Goal: Task Accomplishment & Management: Manage account settings

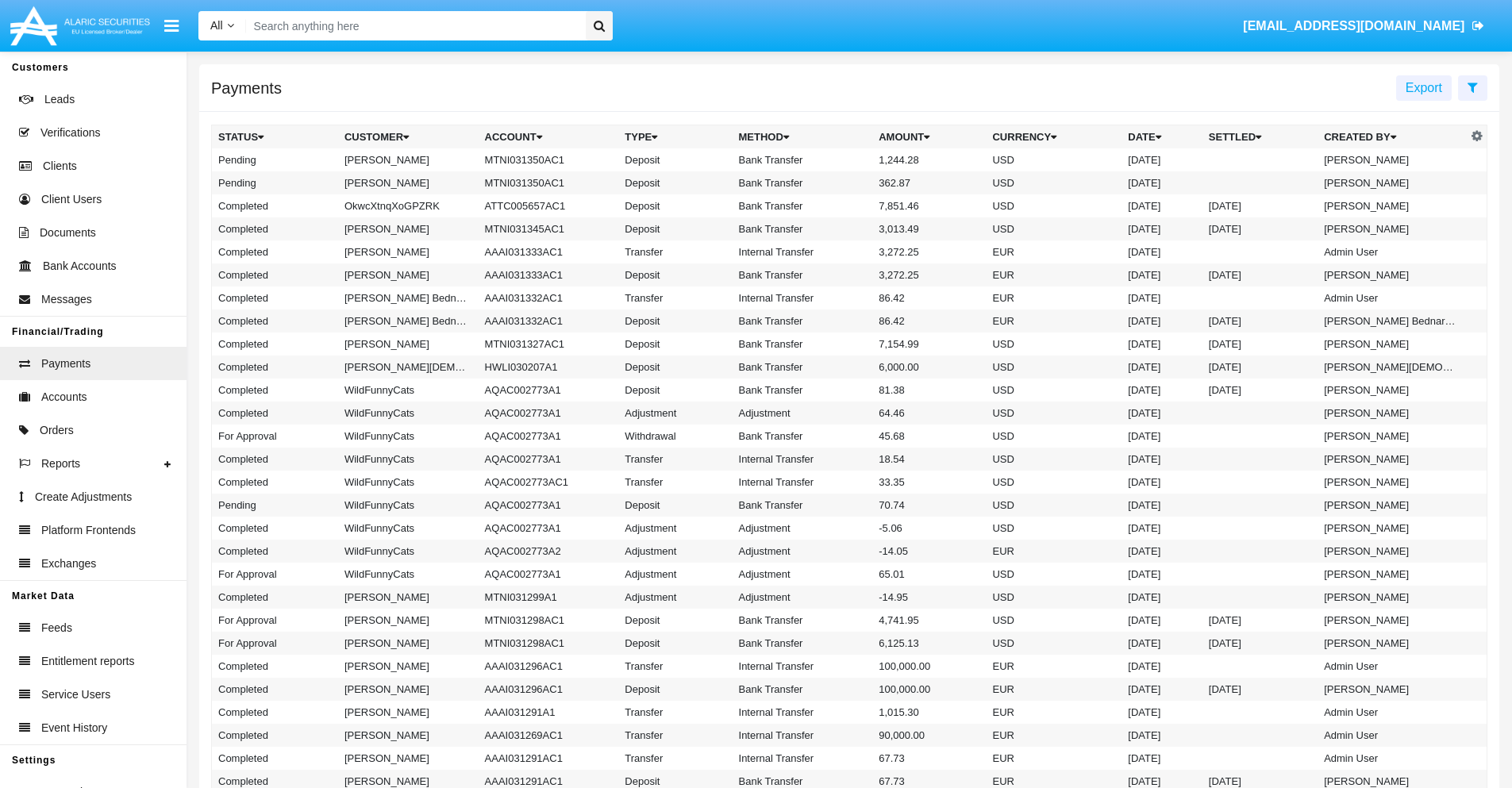
click at [1472, 87] on icon at bounding box center [1472, 87] width 11 height 13
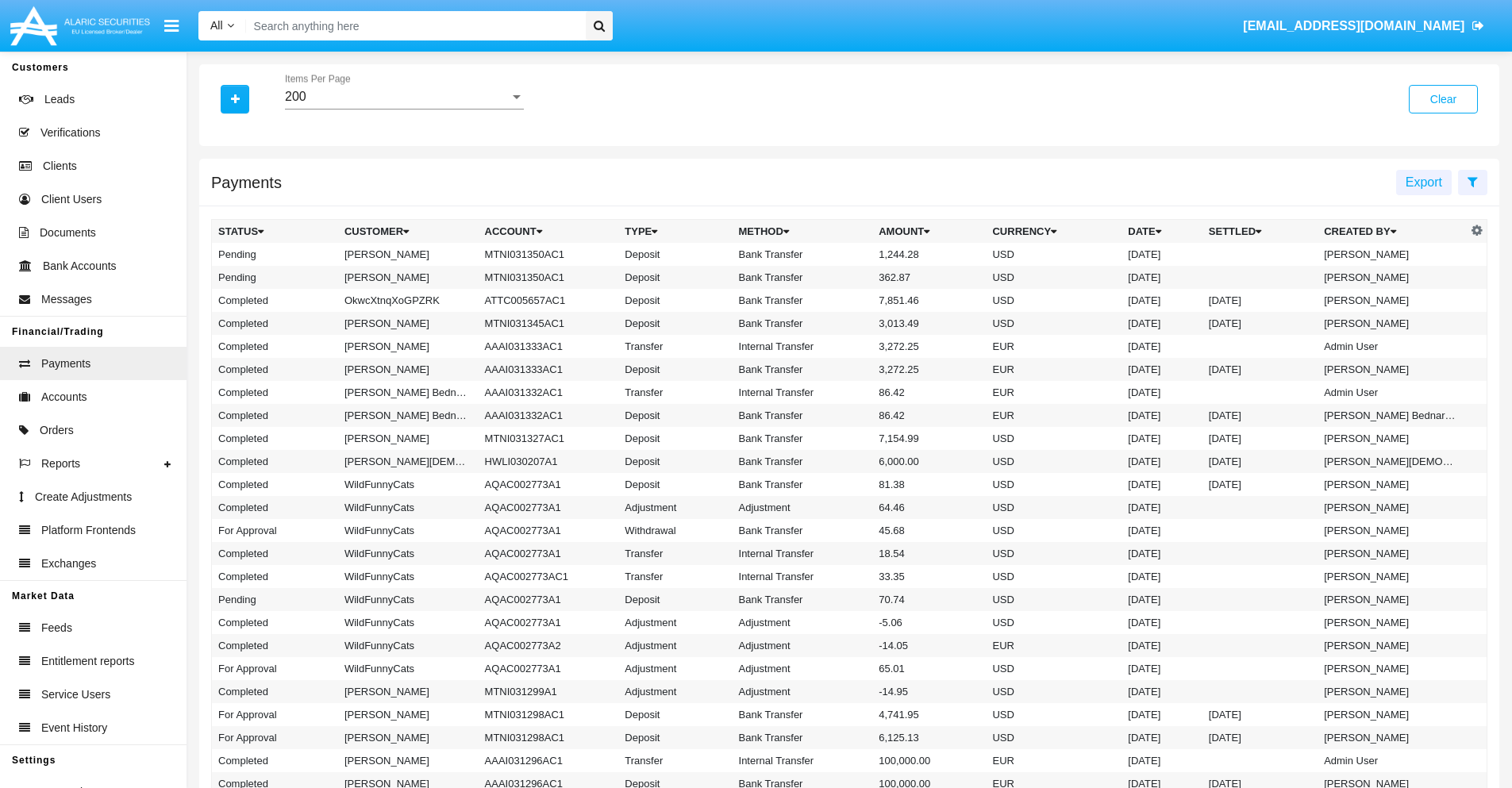
click at [404, 97] on div "200" at bounding box center [397, 97] width 224 height 15
click at [404, 109] on span "10" at bounding box center [404, 109] width 239 height 38
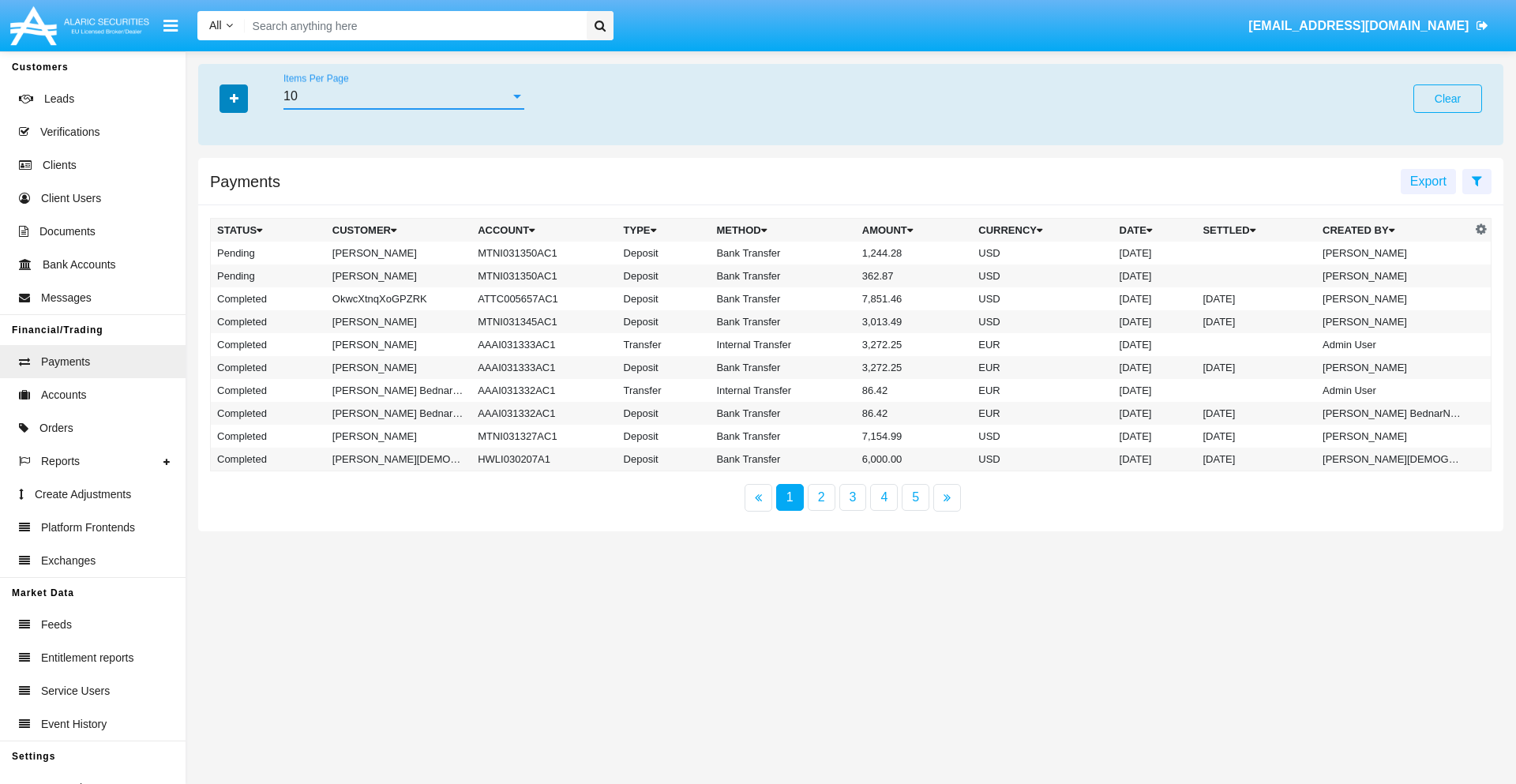
click at [234, 97] on icon "button" at bounding box center [234, 99] width 9 height 11
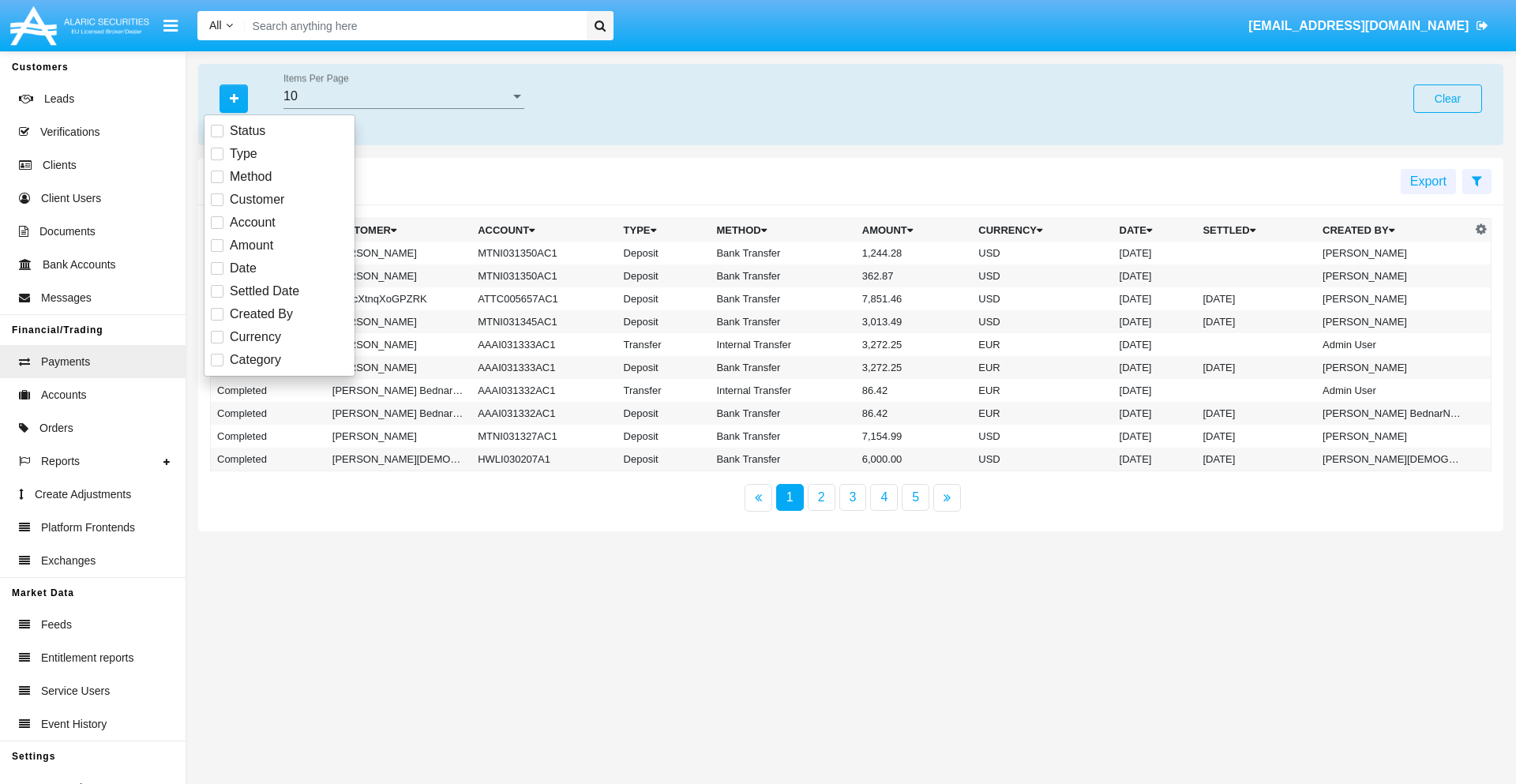
click at [247, 131] on span "Status" at bounding box center [247, 131] width 35 height 19
click at [217, 137] on input "Status" at bounding box center [216, 137] width 1 height 1
checkbox input "true"
click at [234, 97] on icon "button" at bounding box center [234, 99] width 9 height 11
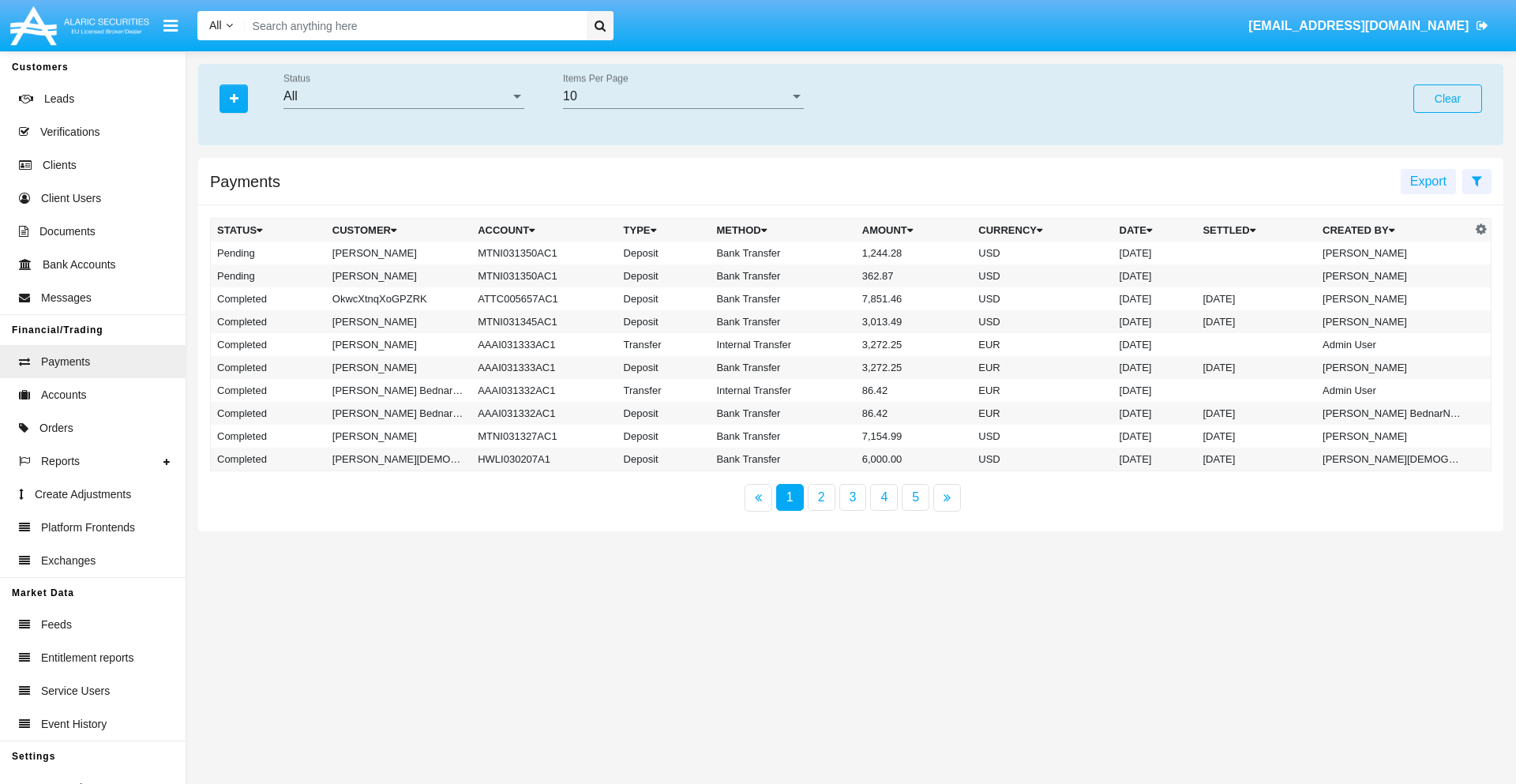
click at [404, 97] on div "All" at bounding box center [397, 97] width 226 height 15
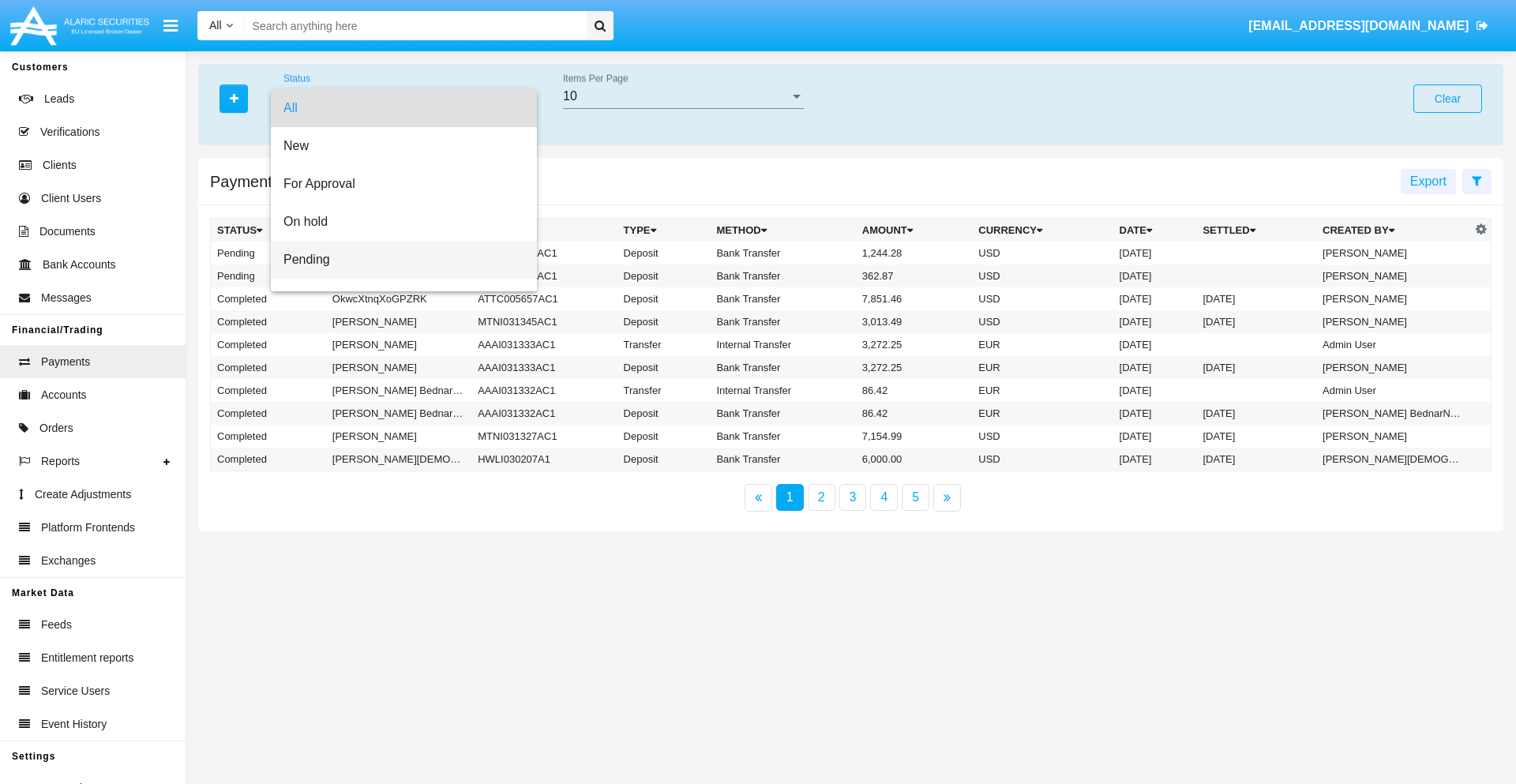
click at [397, 259] on span "Pending" at bounding box center [404, 259] width 241 height 38
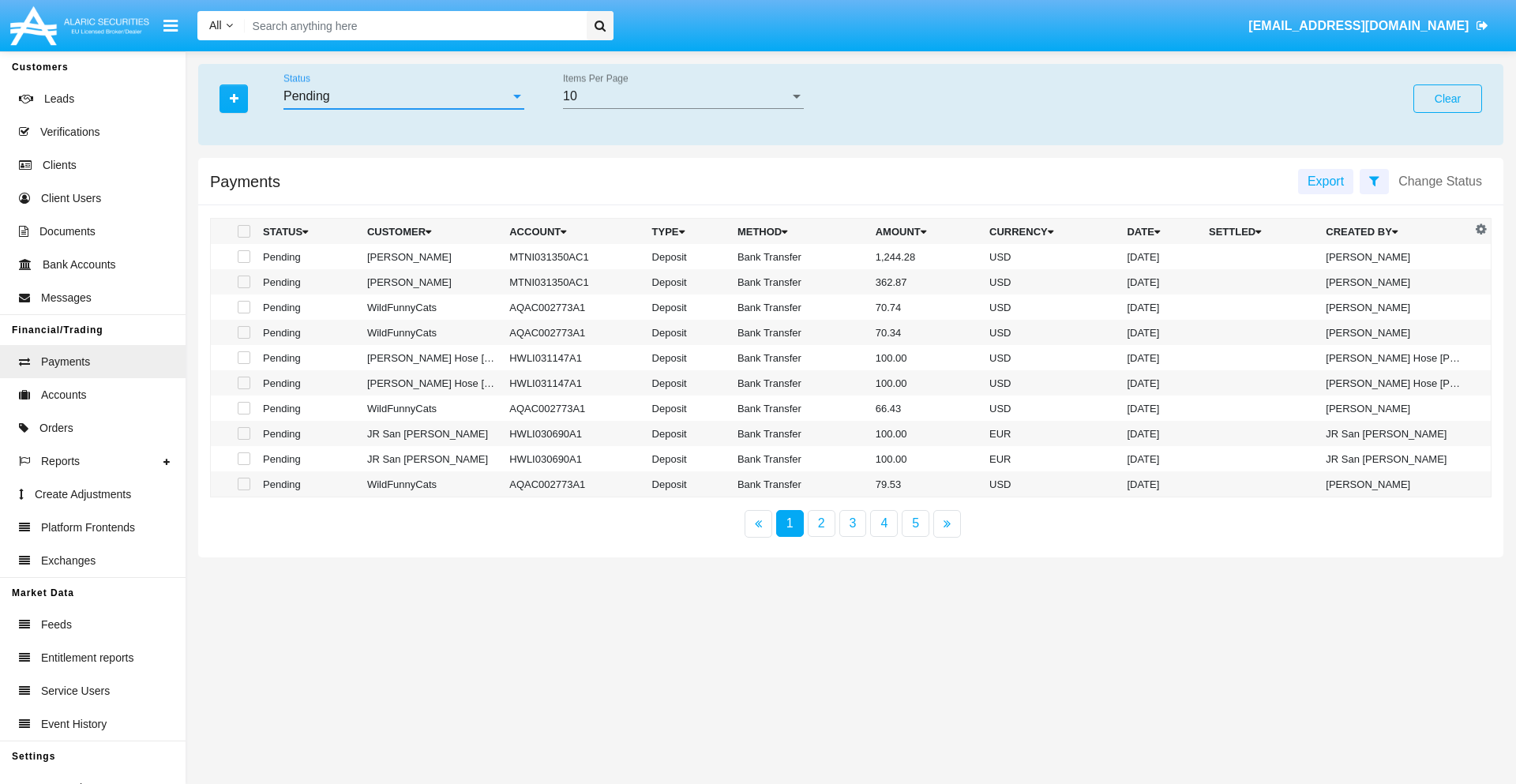
click at [243, 231] on span at bounding box center [244, 231] width 13 height 13
click at [243, 238] on input "checkbox" at bounding box center [243, 238] width 1 height 1
checkbox input "true"
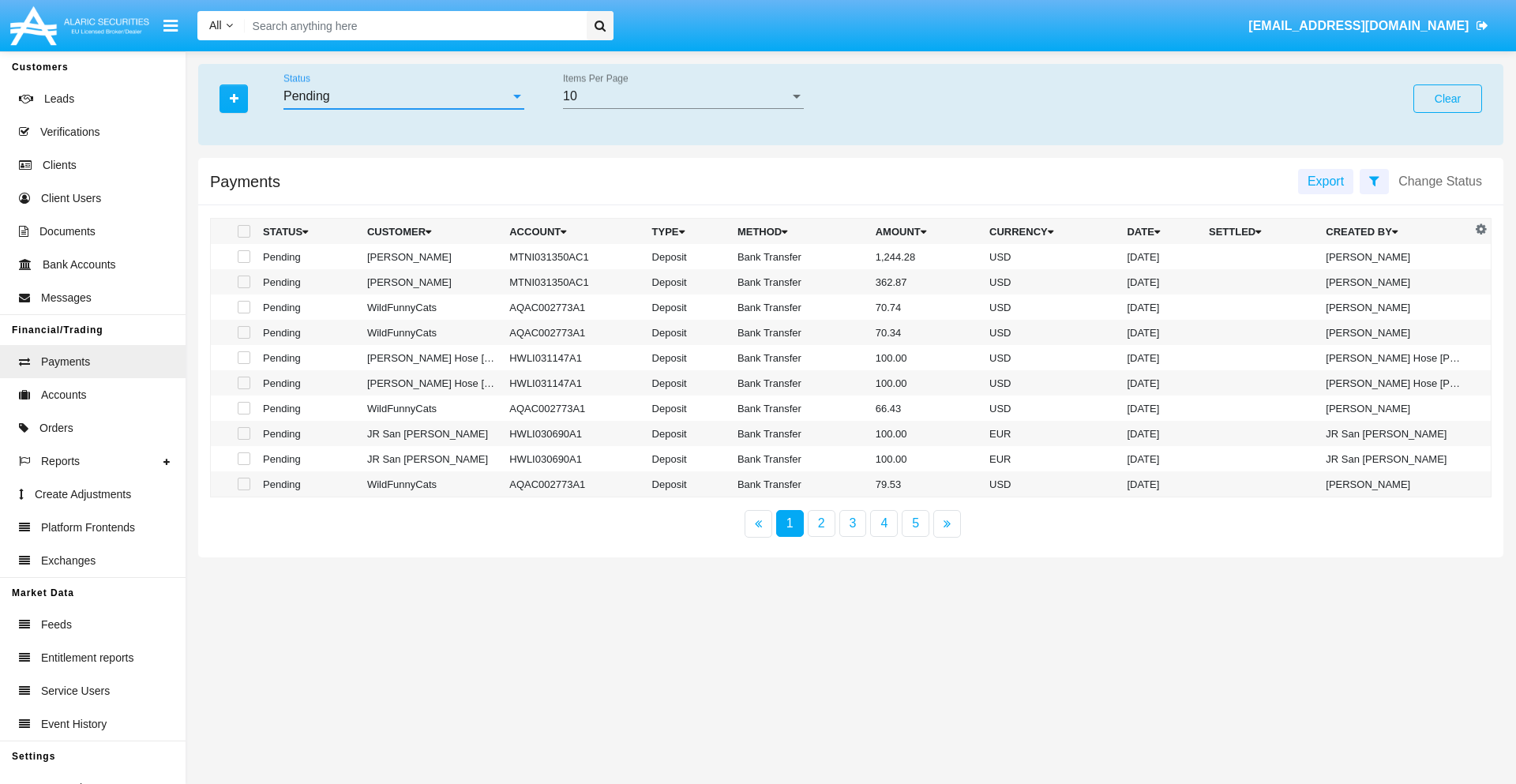
checkbox input "true"
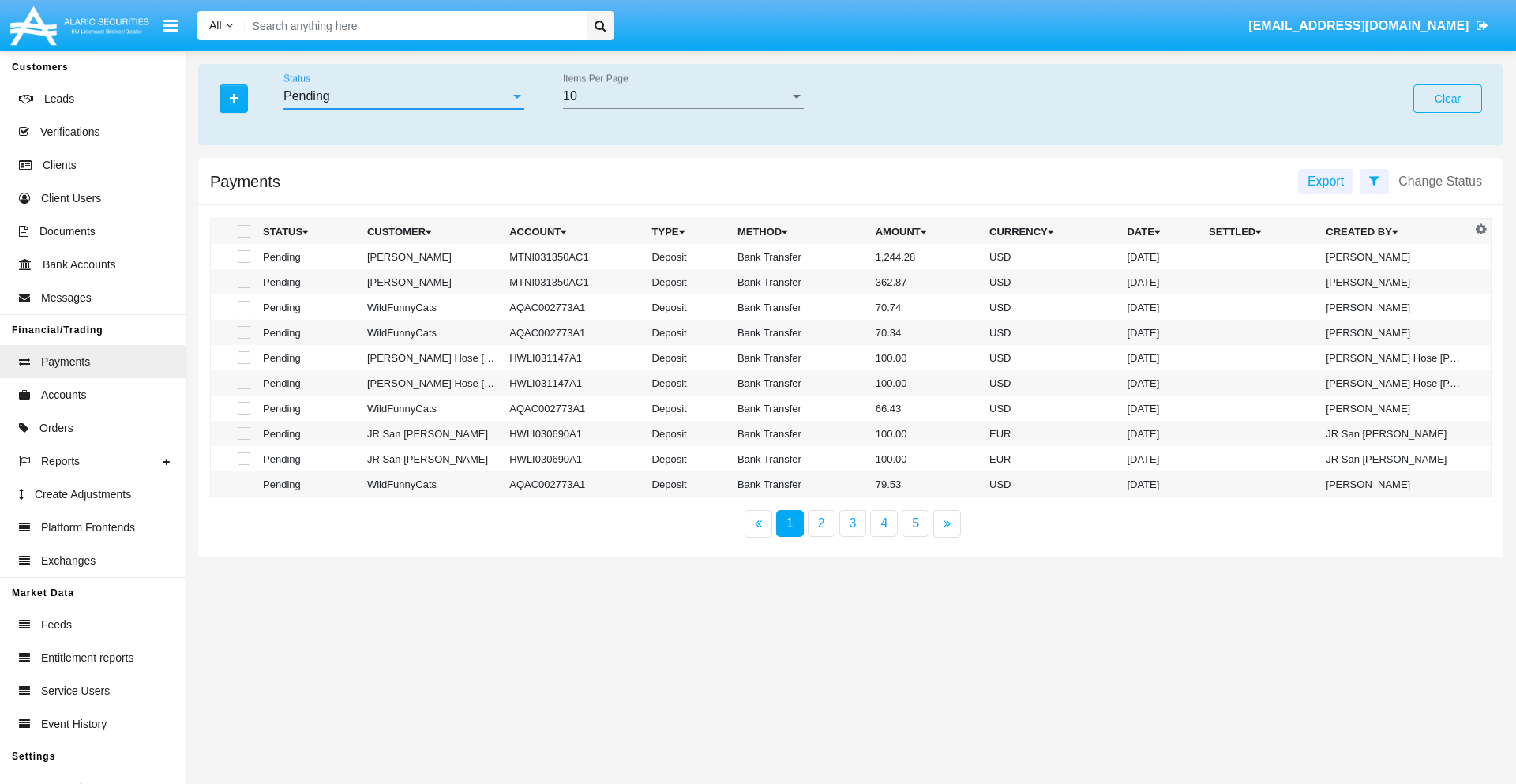
checkbox input "true"
click at [243, 231] on span at bounding box center [244, 231] width 13 height 13
click at [243, 238] on input "checkbox" at bounding box center [243, 238] width 1 height 1
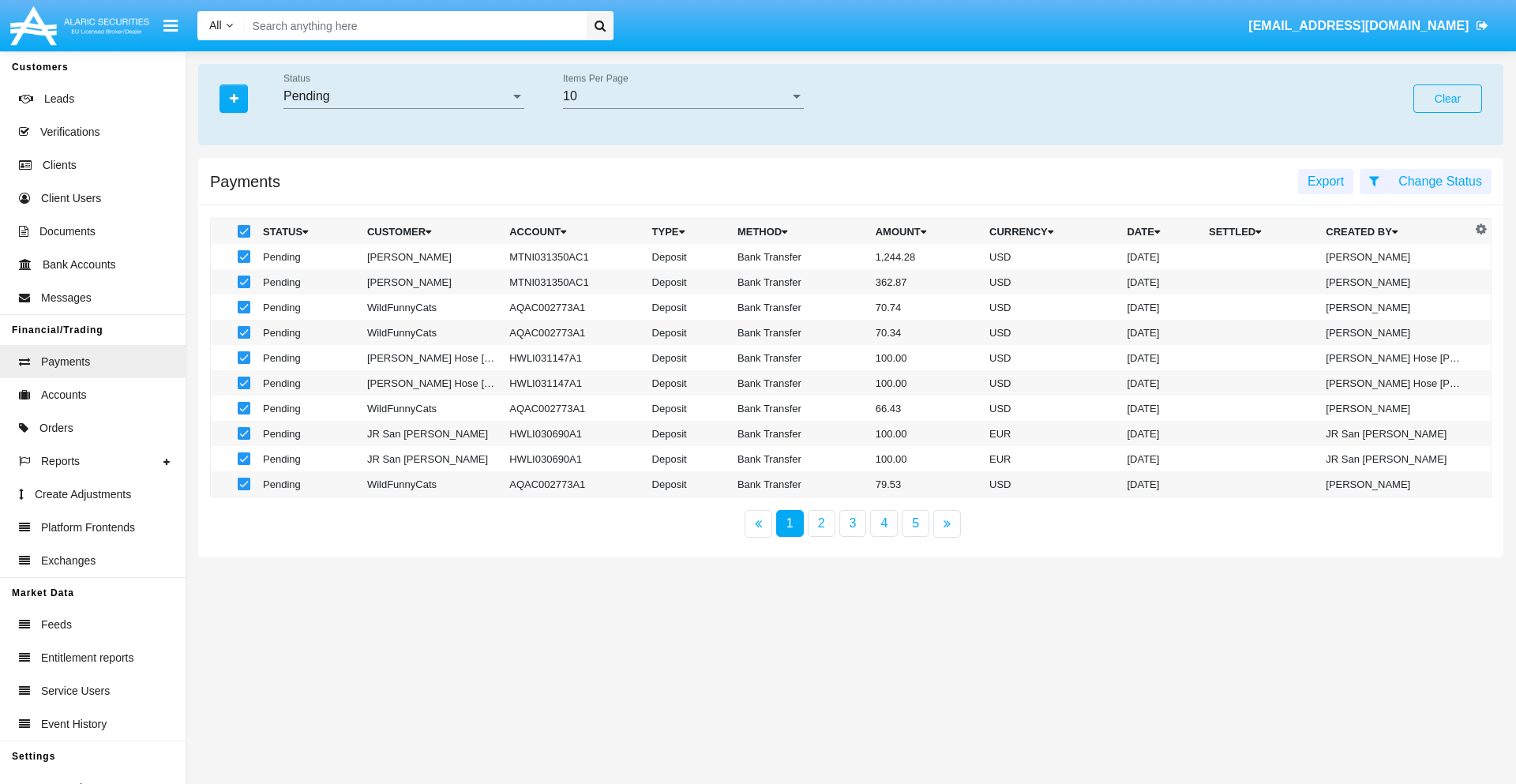
checkbox input "false"
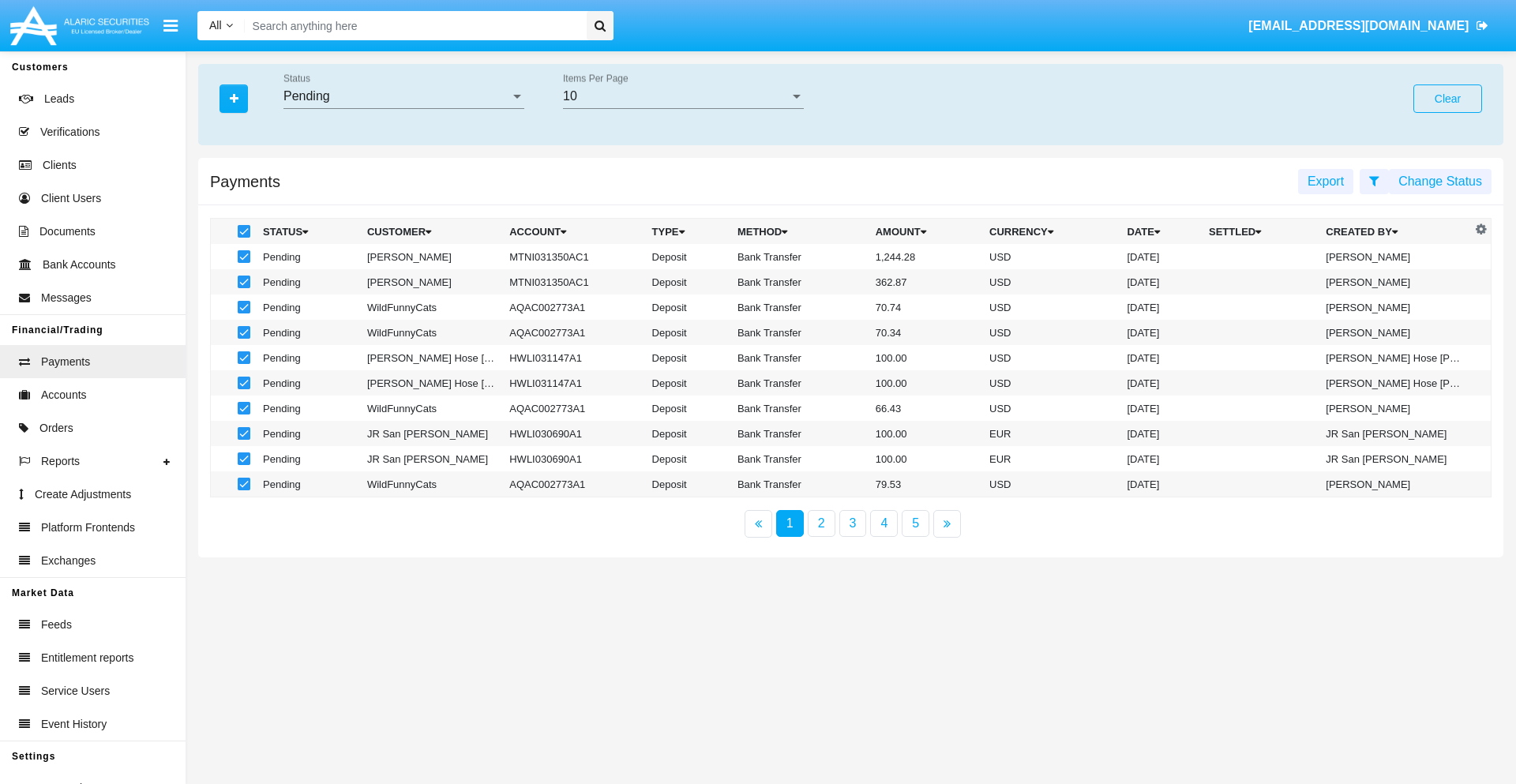
checkbox input "false"
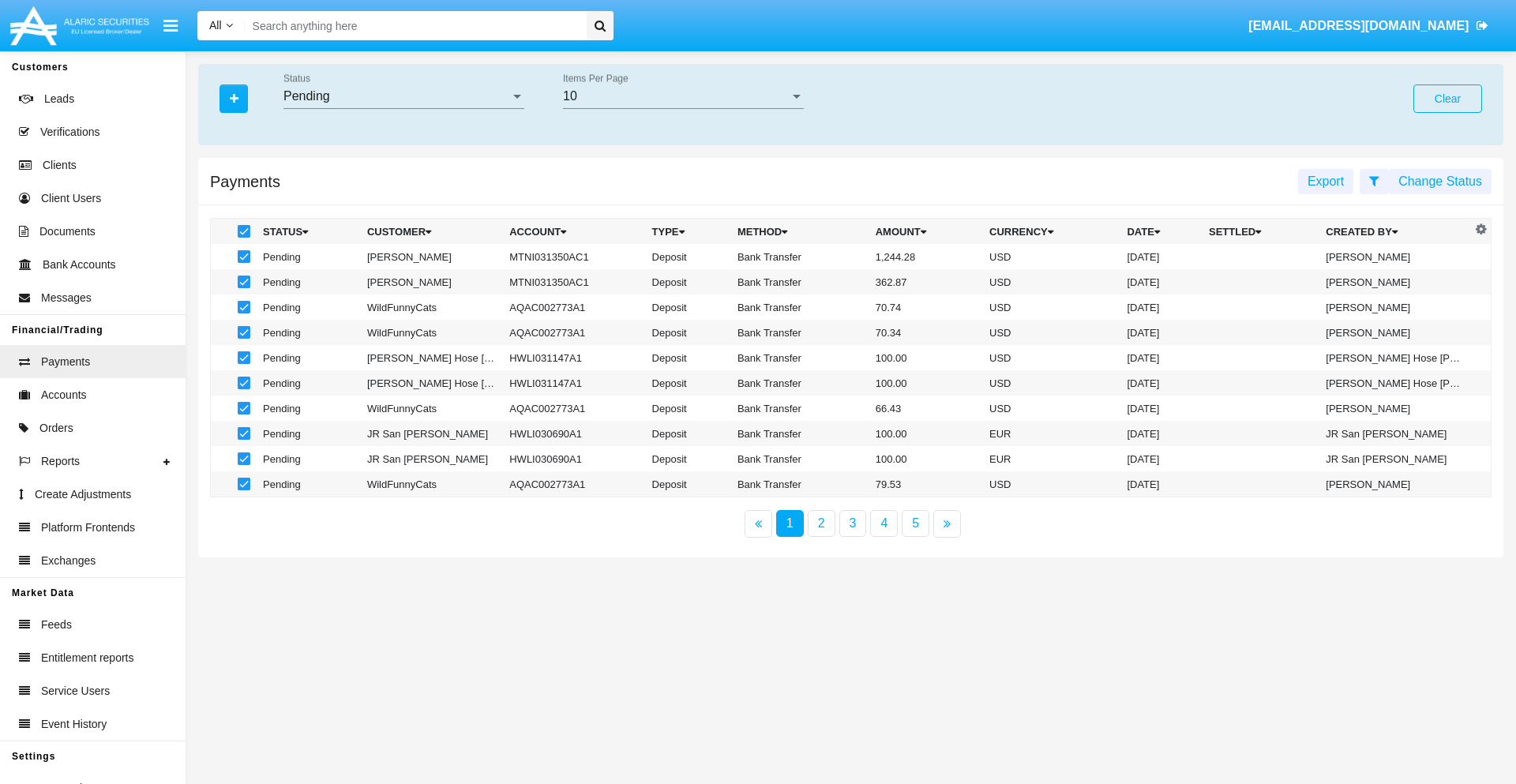
checkbox input "false"
